Goal: Task Accomplishment & Management: Use online tool/utility

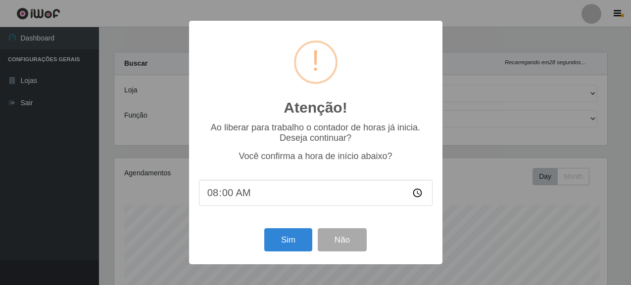
select select "496"
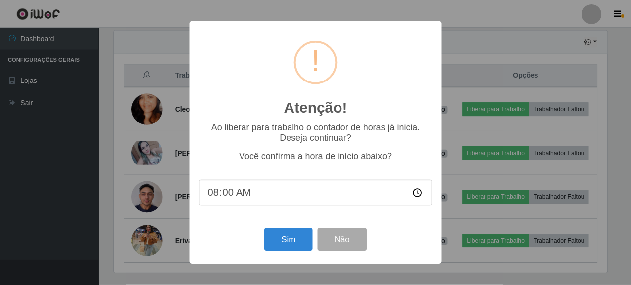
scroll to position [205, 495]
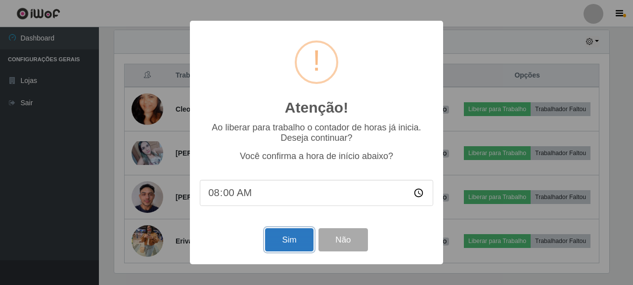
click at [290, 237] on button "Sim" at bounding box center [289, 240] width 48 height 23
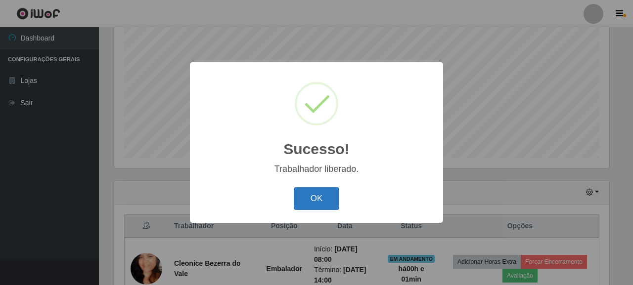
click at [338, 189] on div "OK Cancel" at bounding box center [316, 198] width 233 height 28
click at [328, 194] on button "OK" at bounding box center [317, 198] width 46 height 23
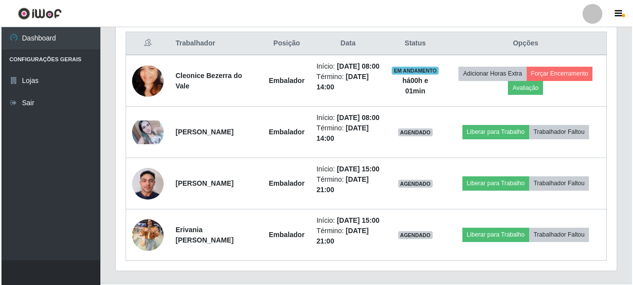
scroll to position [393, 0]
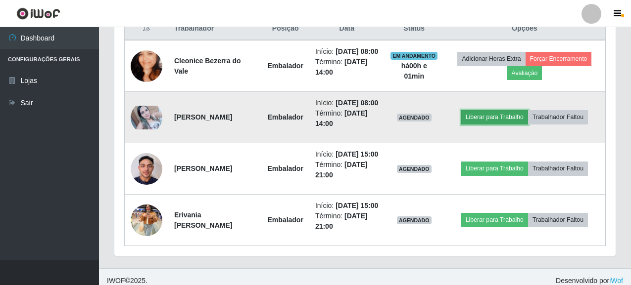
click at [510, 124] on button "Liberar para Trabalho" at bounding box center [494, 117] width 67 height 14
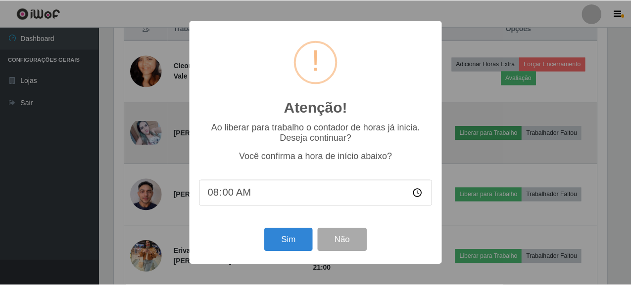
scroll to position [205, 495]
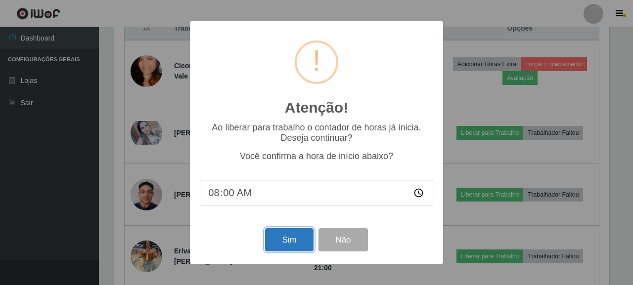
click at [289, 239] on button "Sim" at bounding box center [289, 240] width 48 height 23
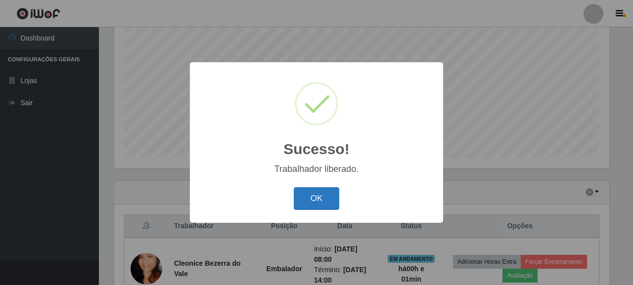
click at [306, 199] on button "OK" at bounding box center [317, 198] width 46 height 23
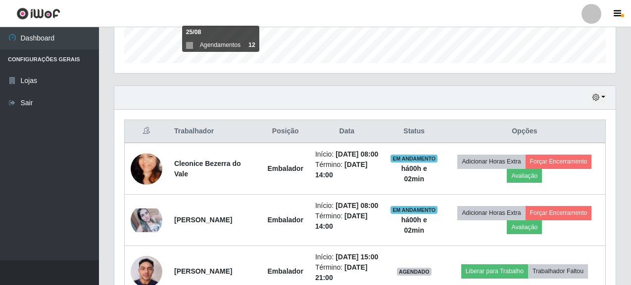
scroll to position [294, 0]
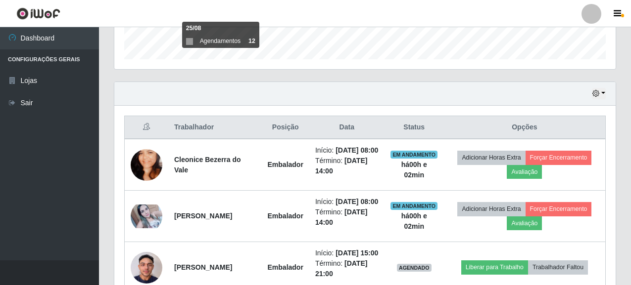
click at [226, 138] on th "Trabalhador" at bounding box center [214, 127] width 93 height 23
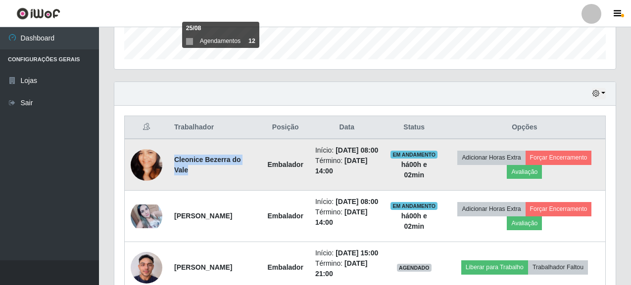
drag, startPoint x: 176, startPoint y: 170, endPoint x: 264, endPoint y: 175, distance: 88.2
click at [262, 175] on td "Cleonice Bezerra do Vale" at bounding box center [214, 165] width 93 height 52
copy strong "Cleonice Bezerra do Vale"
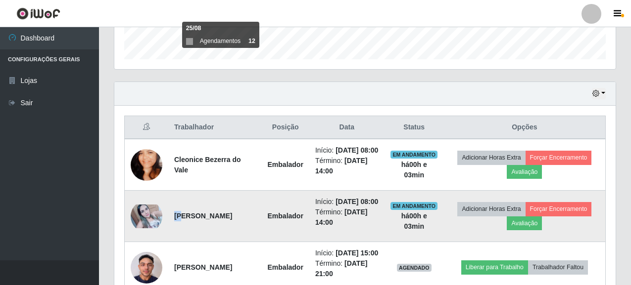
drag, startPoint x: 170, startPoint y: 224, endPoint x: 195, endPoint y: 239, distance: 29.5
click at [184, 225] on td "[PERSON_NAME]" at bounding box center [214, 216] width 93 height 51
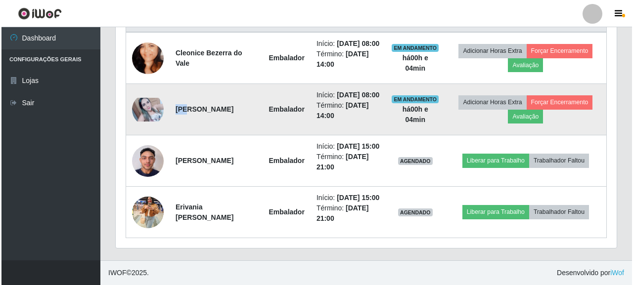
scroll to position [443, 0]
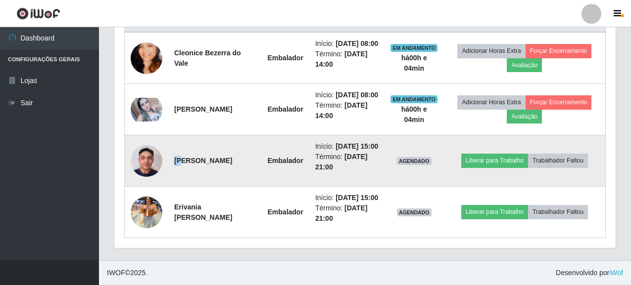
drag, startPoint x: 176, startPoint y: 141, endPoint x: 183, endPoint y: 140, distance: 7.1
click at [183, 157] on strong "[PERSON_NAME]" at bounding box center [203, 161] width 58 height 8
click at [240, 166] on td "[PERSON_NAME]" at bounding box center [214, 161] width 93 height 51
drag, startPoint x: 172, startPoint y: 138, endPoint x: 243, endPoint y: 153, distance: 72.9
click at [243, 153] on td "[PERSON_NAME]" at bounding box center [214, 161] width 93 height 51
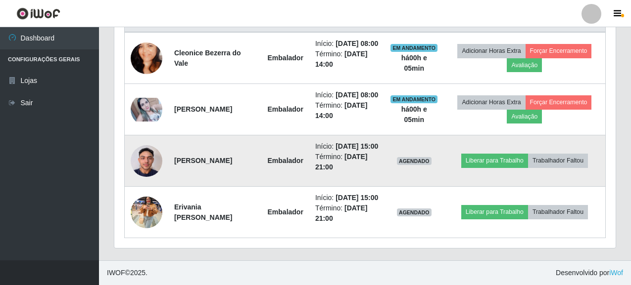
copy strong "[PERSON_NAME]"
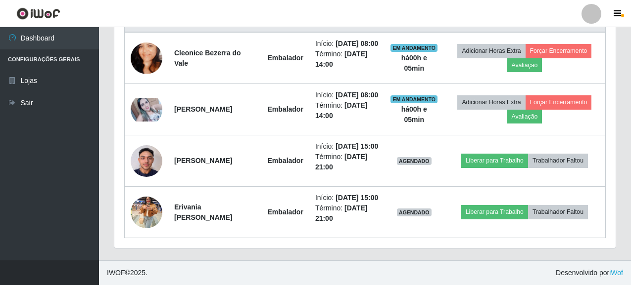
click at [185, 240] on div "Trabalhador Posição Data Status Opções Cleonice Bezerra do Vale Embalador Iníci…" at bounding box center [364, 123] width 501 height 249
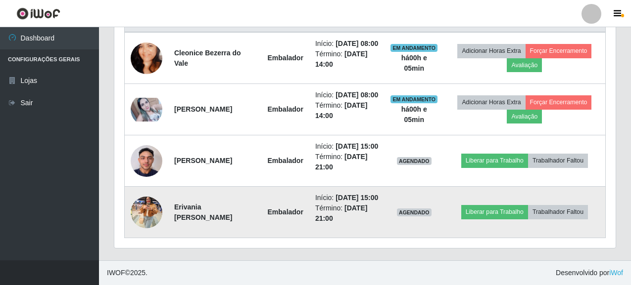
click at [236, 241] on div "Trabalhador Posição Data Status Opções Cleonice Bezerra do Vale Embalador Iníci…" at bounding box center [364, 123] width 501 height 249
click at [148, 207] on img at bounding box center [147, 212] width 32 height 42
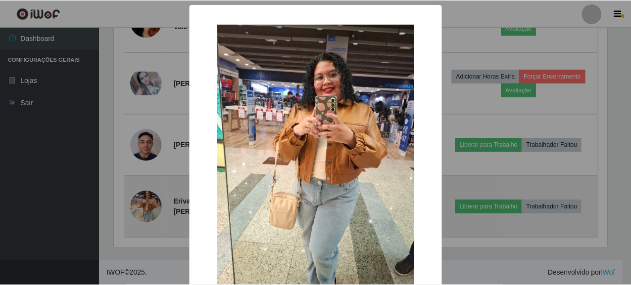
scroll to position [205, 495]
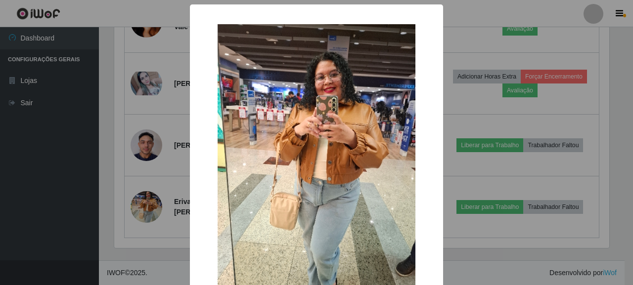
click at [26, 200] on div "× OK Cancel" at bounding box center [316, 142] width 633 height 285
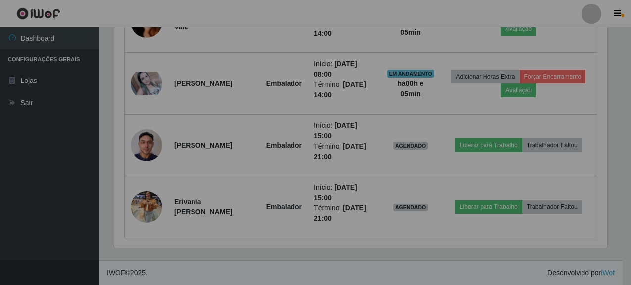
scroll to position [205, 501]
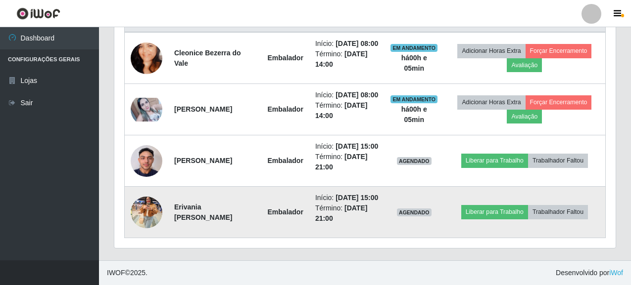
drag, startPoint x: 172, startPoint y: 204, endPoint x: 237, endPoint y: 211, distance: 66.2
click at [237, 211] on td "Erivania [PERSON_NAME]" at bounding box center [214, 212] width 93 height 51
copy strong "Erivania [PERSON_NAME]"
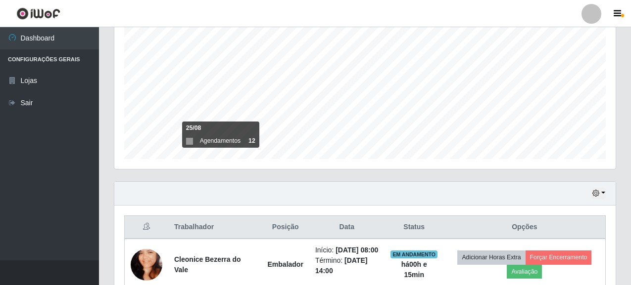
scroll to position [96, 0]
